Goal: Navigation & Orientation: Find specific page/section

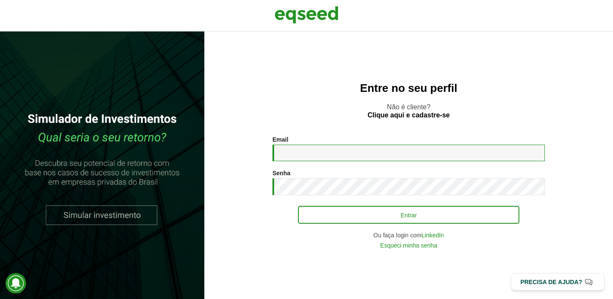
type input "**********"
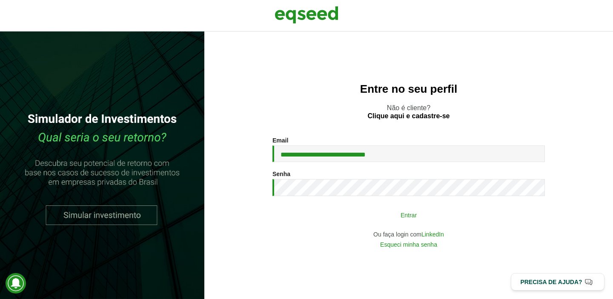
click at [432, 222] on button "Entrar" at bounding box center [408, 215] width 221 height 16
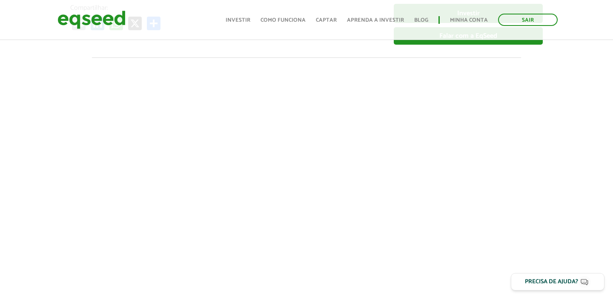
scroll to position [149, 0]
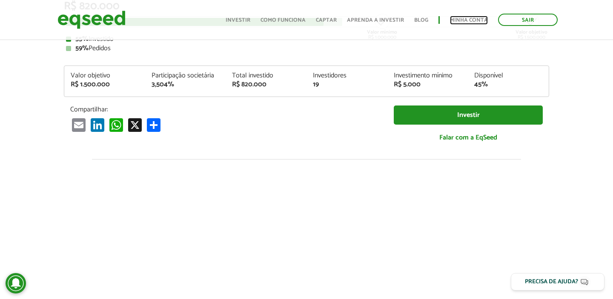
click at [467, 20] on link "Minha conta" at bounding box center [469, 20] width 38 height 6
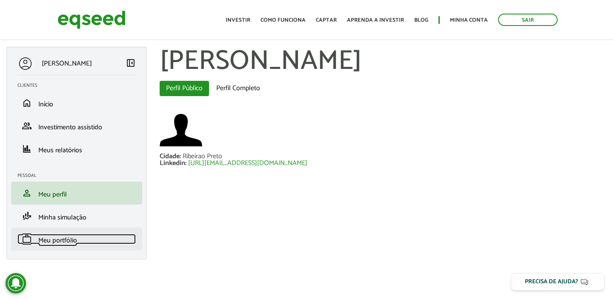
click at [58, 235] on span "Meu portfólio" at bounding box center [57, 240] width 39 height 11
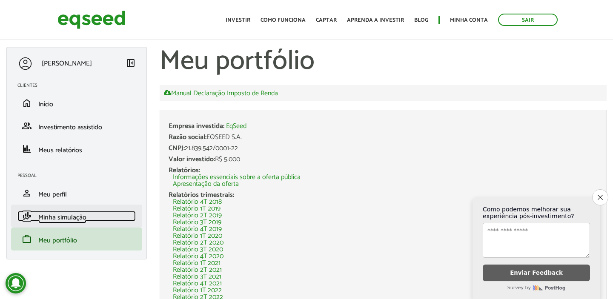
click at [73, 218] on span "Minha simulação" at bounding box center [62, 217] width 48 height 11
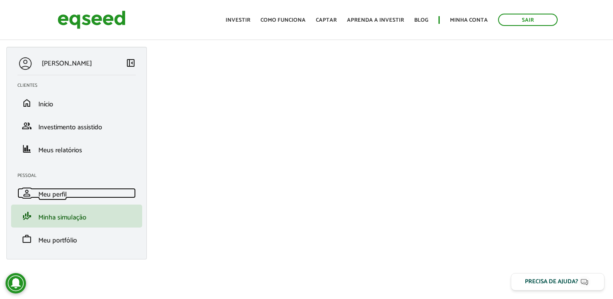
click at [87, 195] on link "person Meu perfil" at bounding box center [76, 193] width 118 height 10
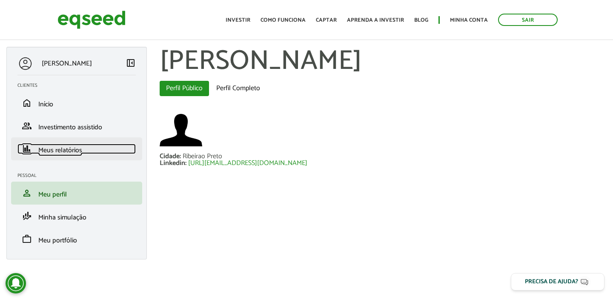
click at [75, 153] on span "Meus relatórios" at bounding box center [60, 150] width 44 height 11
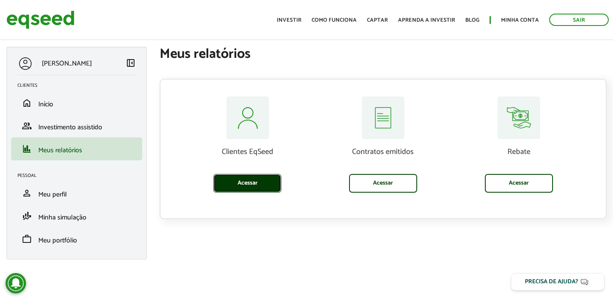
click at [260, 186] on link "Acessar" at bounding box center [247, 183] width 68 height 19
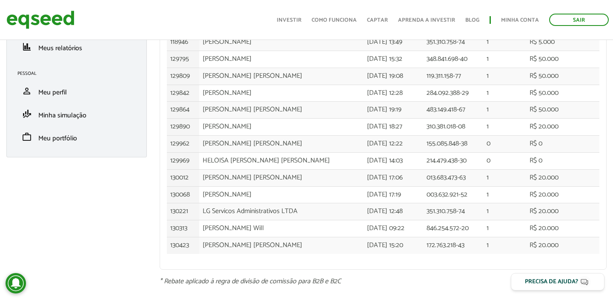
scroll to position [105, 0]
